Goal: Navigation & Orientation: Find specific page/section

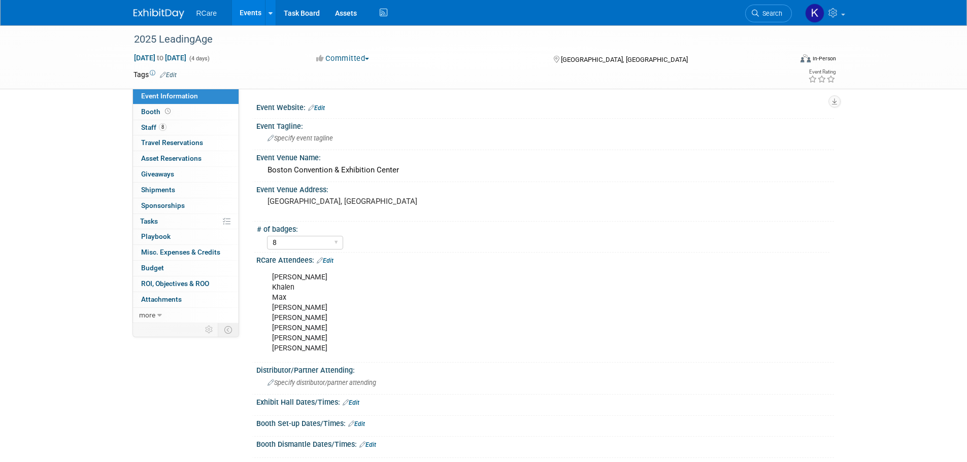
select select "8"
click at [248, 14] on link "Events" at bounding box center [250, 12] width 37 height 25
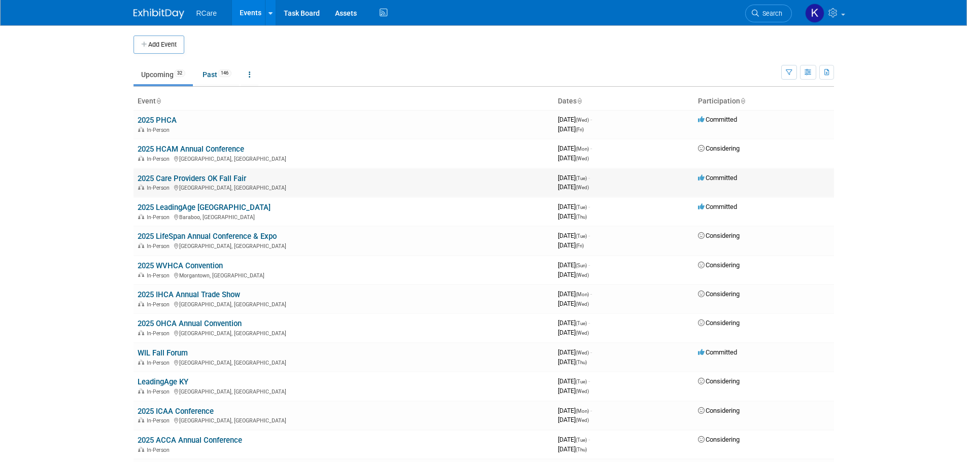
click at [227, 176] on link "2025 Care Providers OK Fall Fair" at bounding box center [192, 178] width 109 height 9
